Goal: Book appointment/travel/reservation

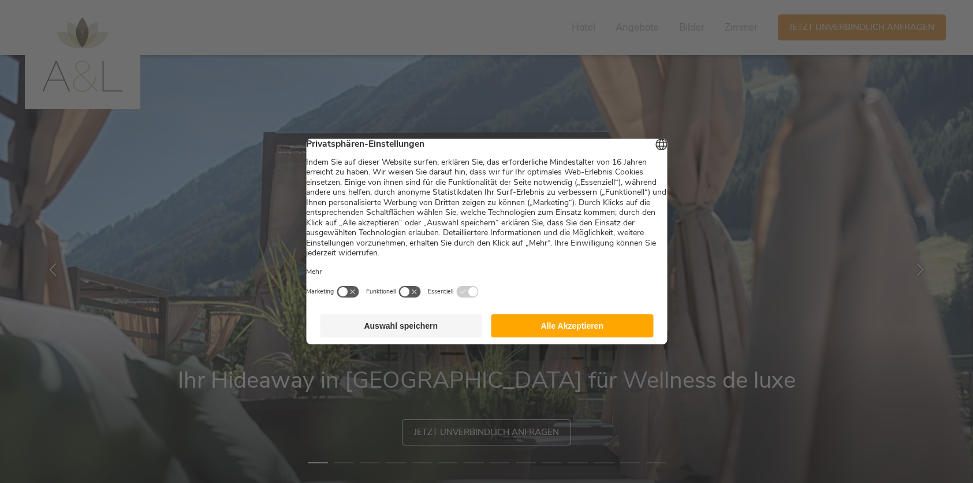
click at [528, 332] on button "Alle Akzeptieren" at bounding box center [572, 325] width 162 height 23
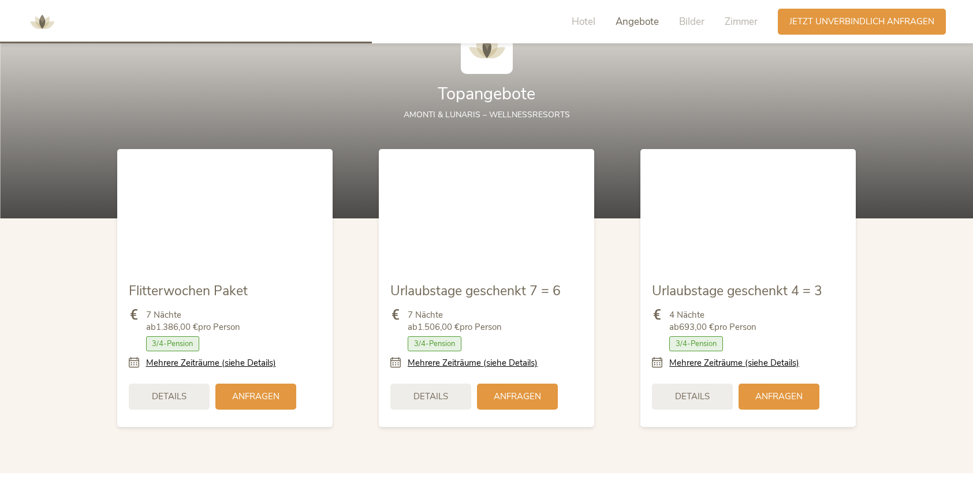
scroll to position [1365, 0]
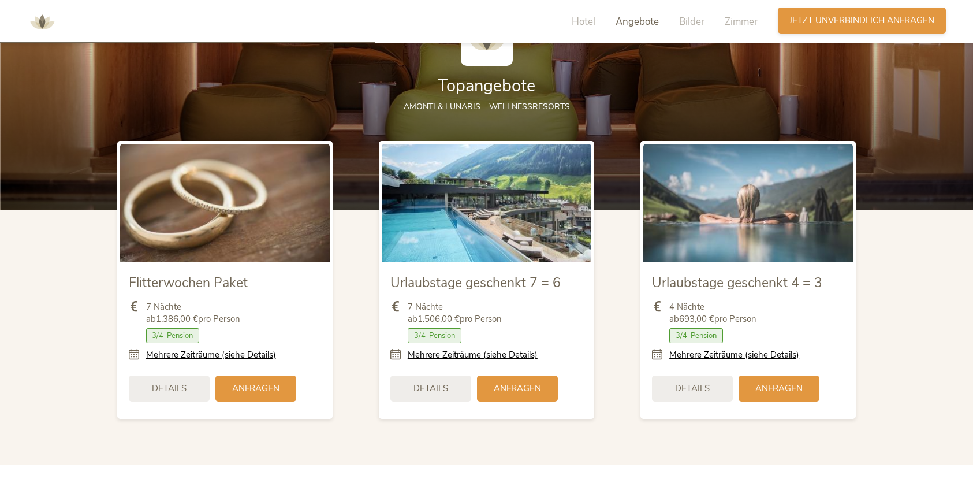
click at [836, 25] on span "Jetzt unverbindlich anfragen" at bounding box center [861, 20] width 145 height 12
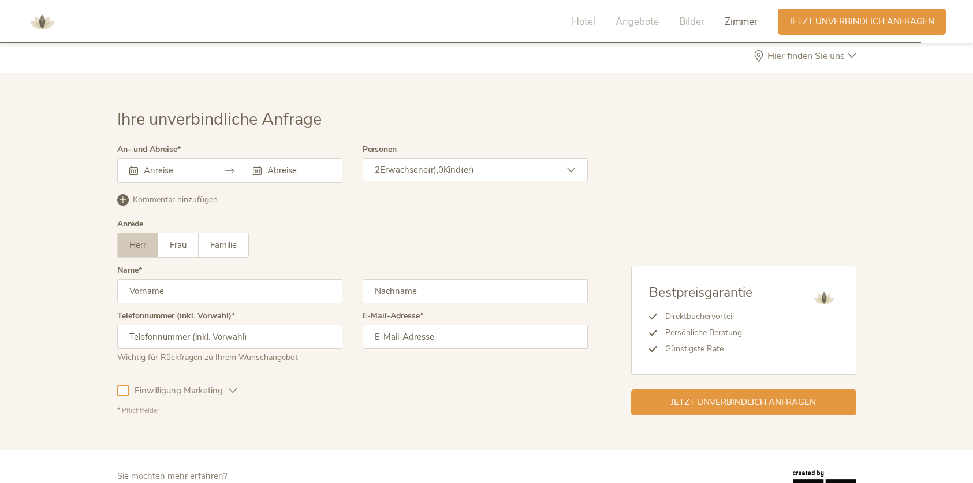
scroll to position [3536, 0]
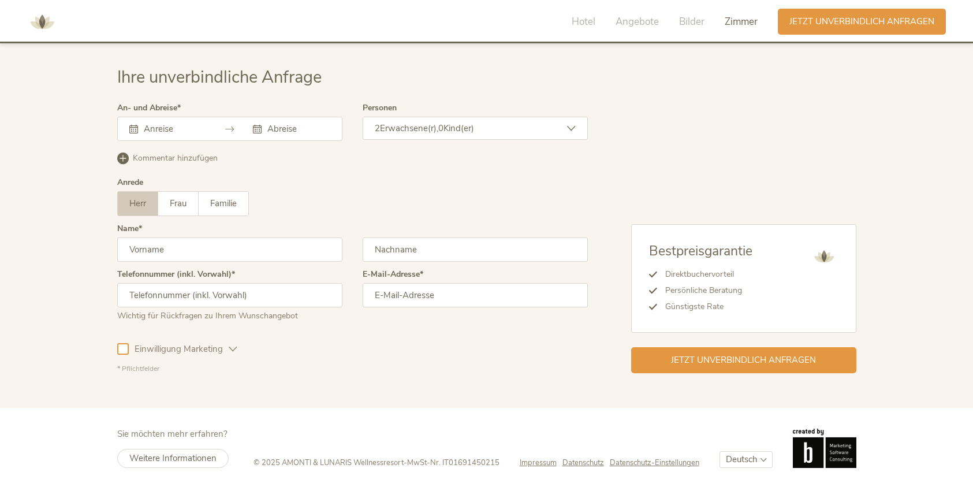
click at [420, 122] on span "Erwachsene(r)," at bounding box center [409, 128] width 58 height 12
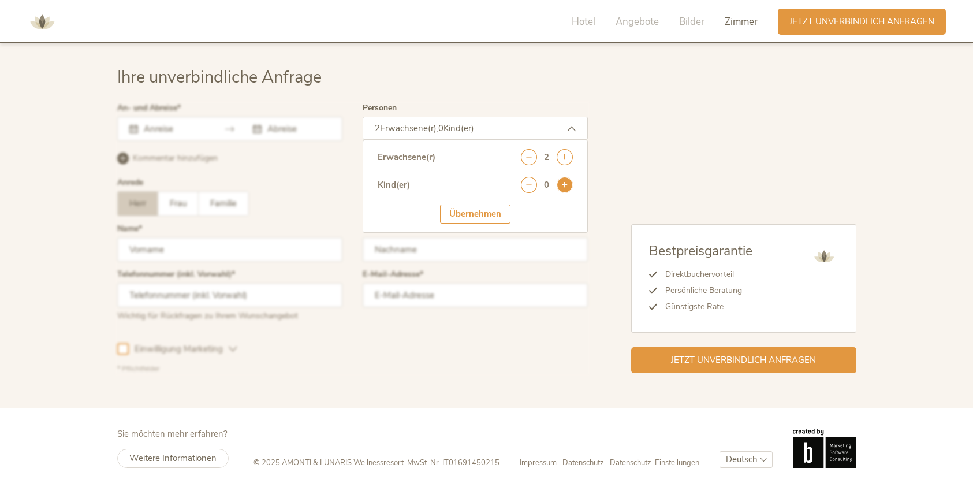
click at [564, 180] on icon at bounding box center [564, 185] width 16 height 16
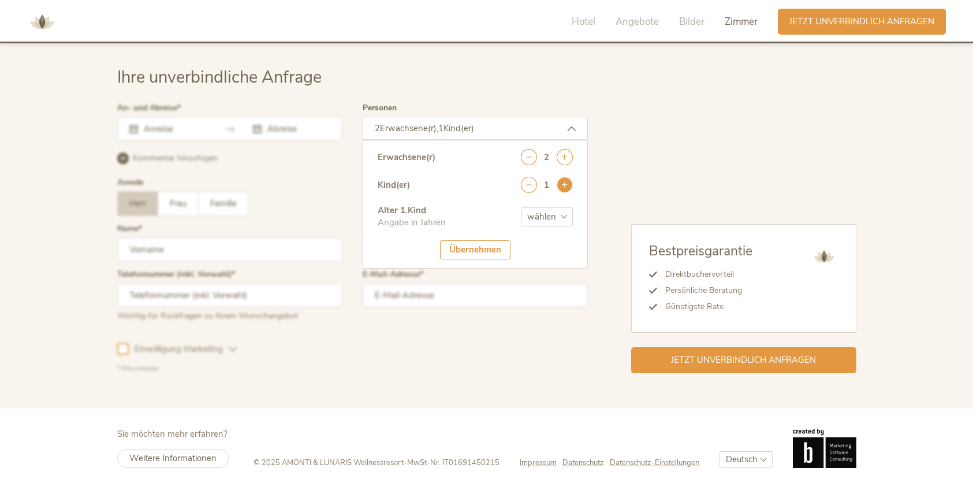
click at [564, 180] on icon at bounding box center [564, 185] width 16 height 16
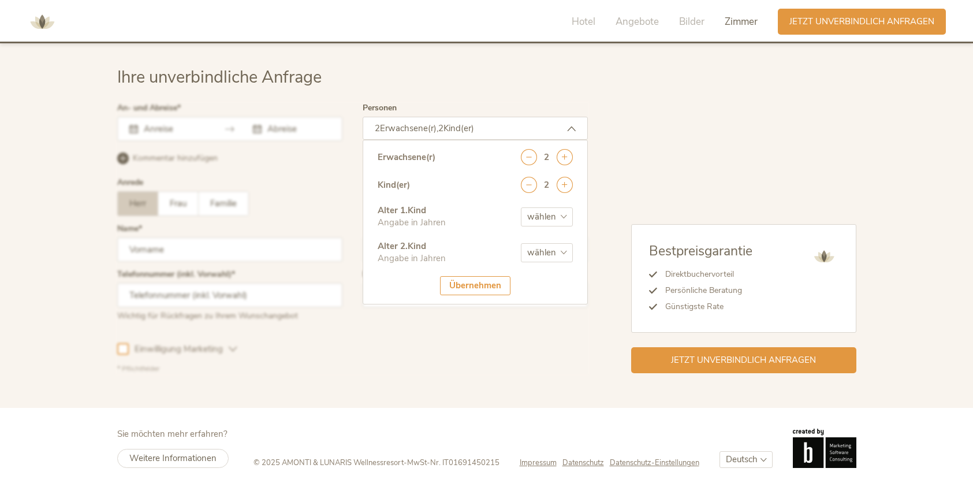
select select "4"
select select "8"
click at [490, 280] on div "Übernehmen" at bounding box center [475, 285] width 70 height 19
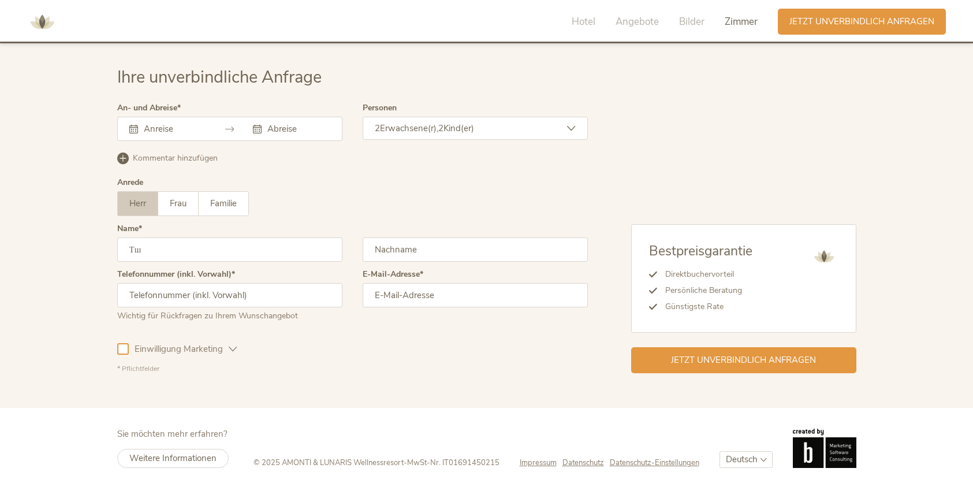
type input "Т"
type input "Niko"
type input "Strehl"
type input "niko_s007@yahoo.com"
click at [510, 382] on div "Ihre unverbindliche Anfrage An- und Abreise September 2025 Mo Di Mi Do Fr Sa So…" at bounding box center [486, 219] width 973 height 376
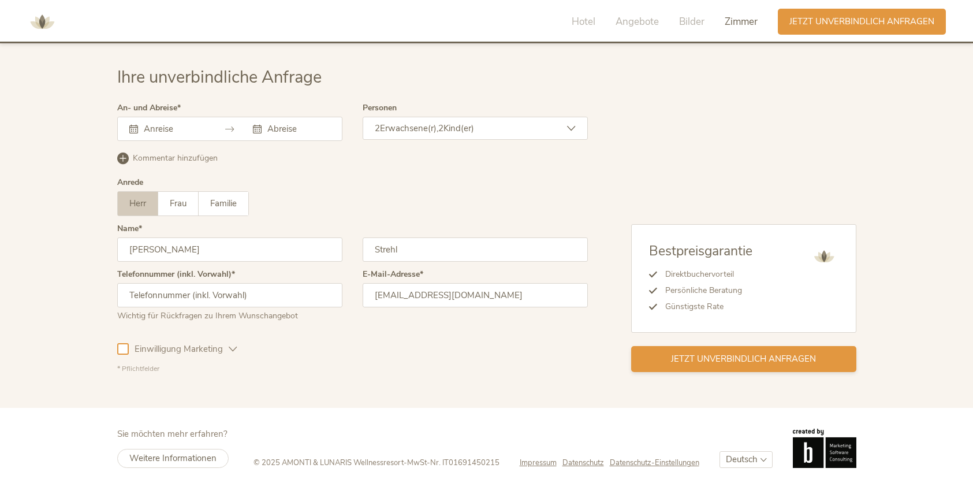
click at [681, 358] on span "Jetzt unverbindlich anfragen" at bounding box center [743, 359] width 145 height 12
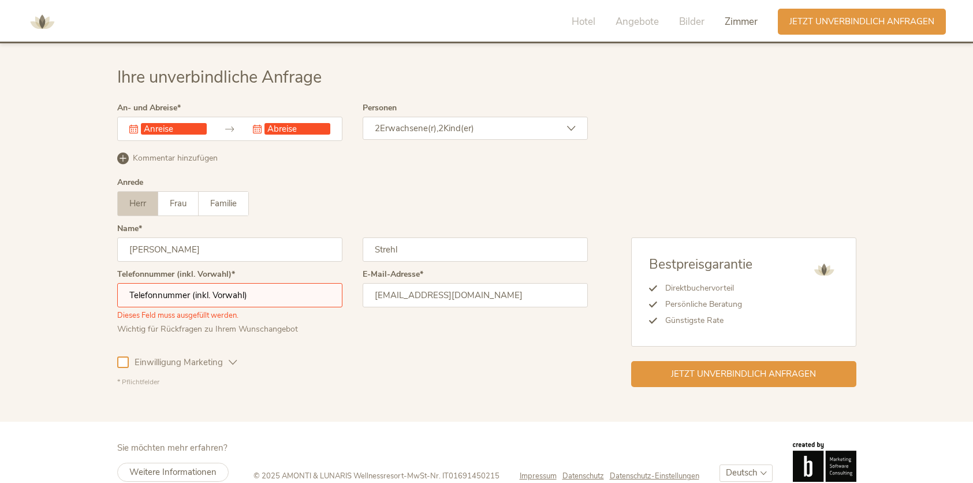
scroll to position [3549, 0]
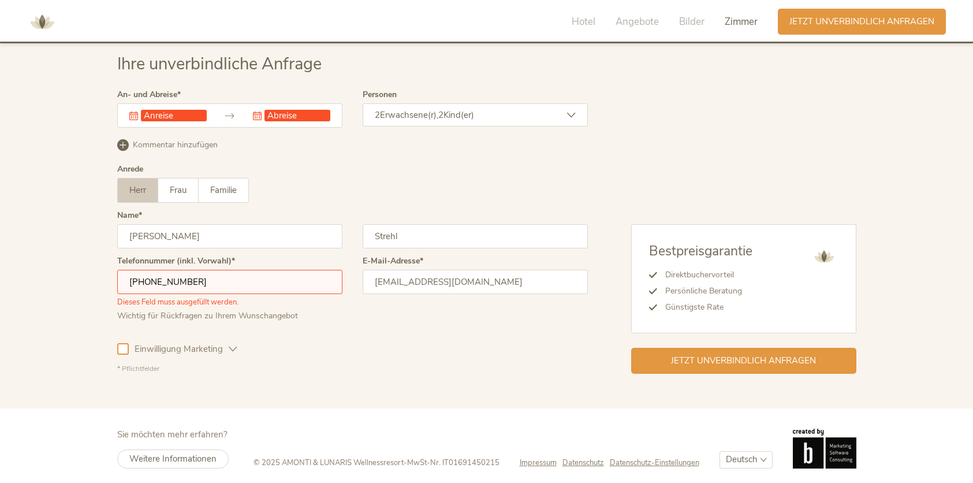
type input "+4917645342316"
click at [428, 350] on div "Einwilligung Marketing Einwilligung Profilierung" at bounding box center [352, 346] width 470 height 33
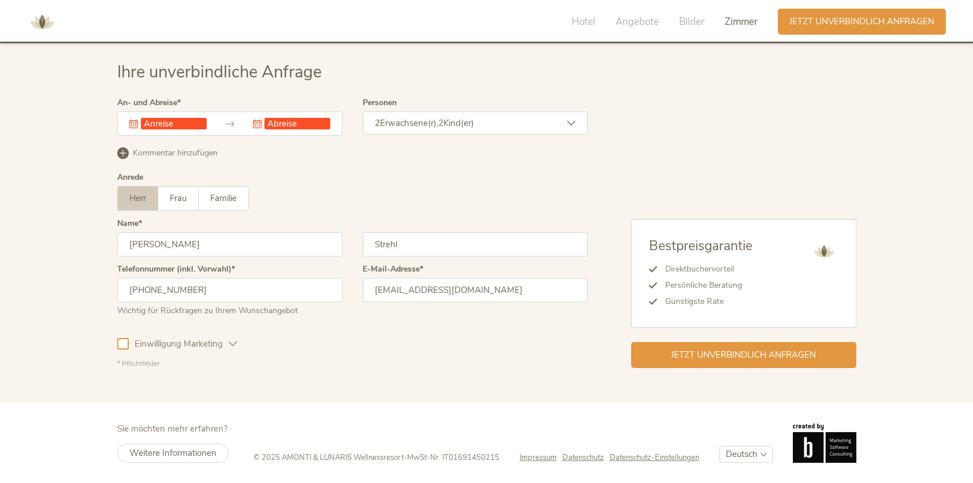
scroll to position [3536, 0]
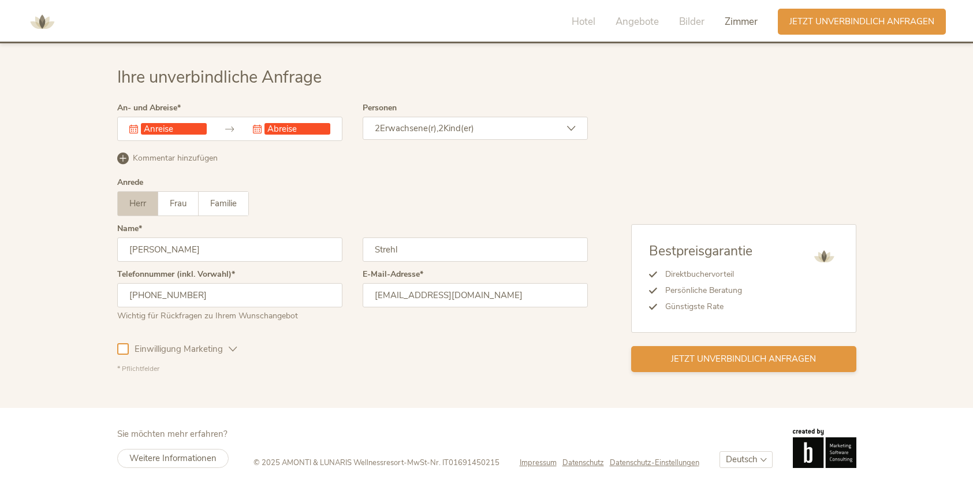
click at [652, 358] on div "Jetzt unverbindlich anfragen" at bounding box center [743, 359] width 225 height 26
click at [694, 353] on span "Jetzt unverbindlich anfragen" at bounding box center [743, 359] width 145 height 12
click at [192, 118] on div "Dieses Feld muss ausgefüllt werden. Dieses Feld muss ausgefüllt werden." at bounding box center [229, 129] width 225 height 24
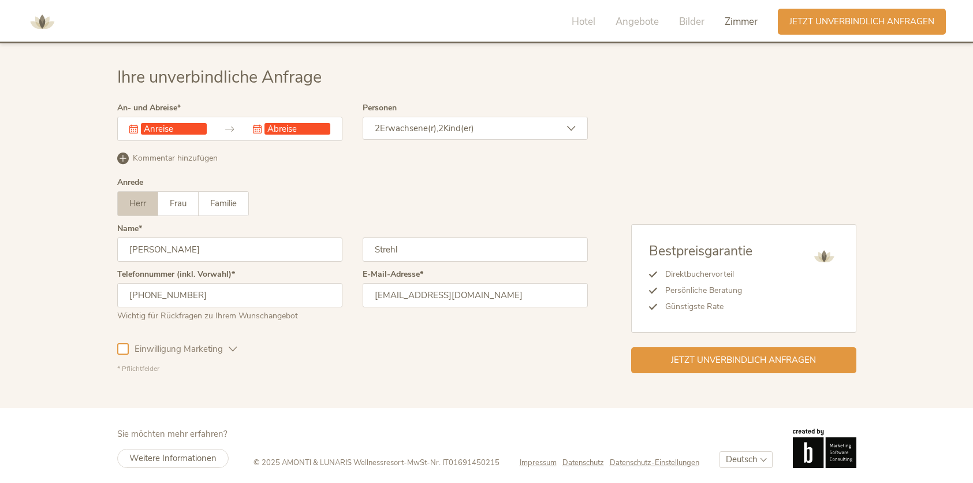
click at [185, 123] on input "text" at bounding box center [174, 129] width 66 height 12
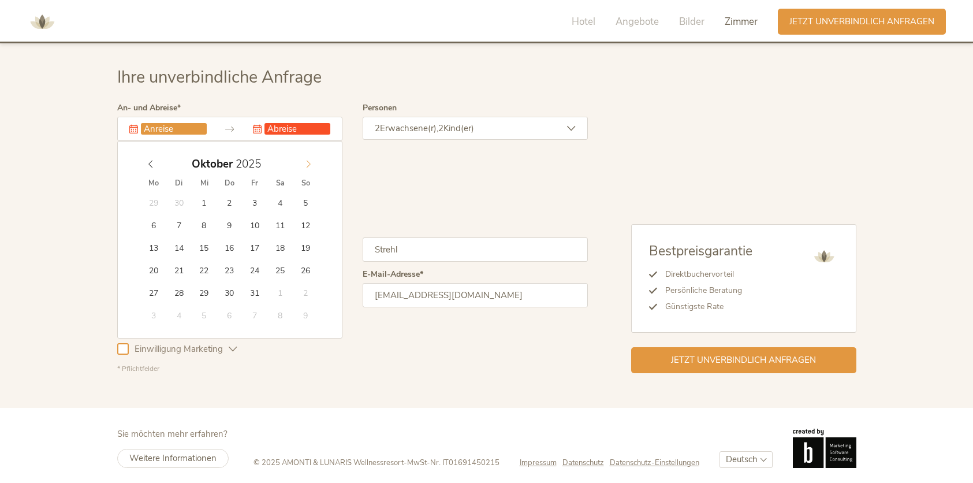
click at [309, 160] on icon at bounding box center [308, 164] width 8 height 8
type input "21.12.2025"
type input "26.12.2025"
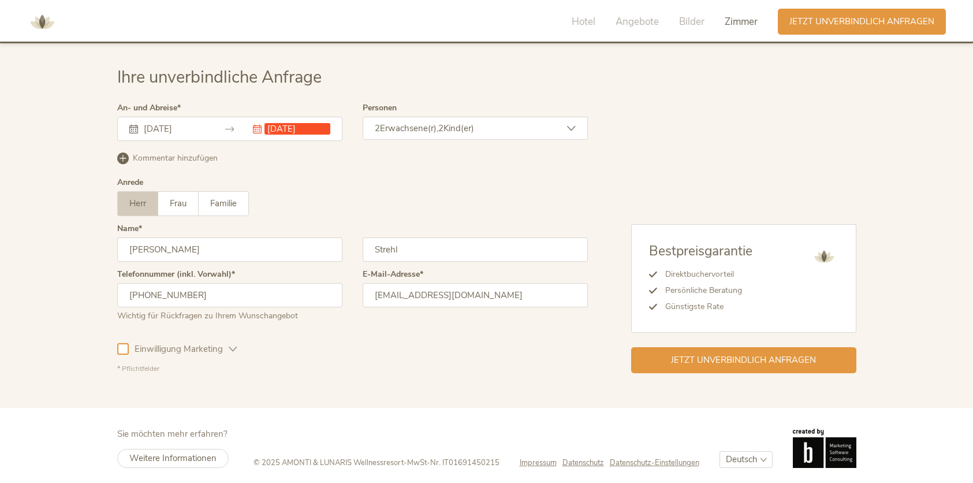
click at [414, 205] on div "Herr Frau Familie Herr Frau Familie" at bounding box center [352, 203] width 470 height 25
click at [686, 348] on div "Jetzt unverbindlich anfragen" at bounding box center [743, 359] width 225 height 26
